Goal: Book appointment/travel/reservation

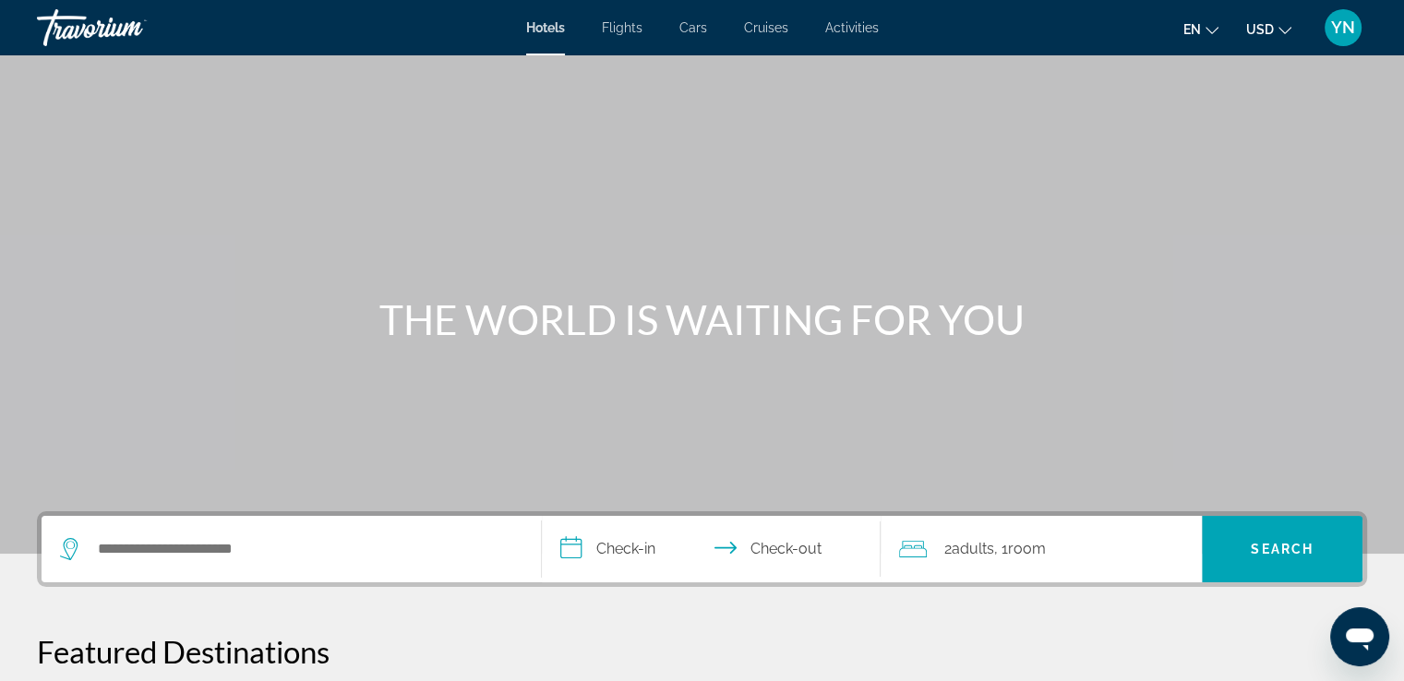
click at [1251, 191] on div "Main content" at bounding box center [702, 277] width 1404 height 554
